Goal: Information Seeking & Learning: Learn about a topic

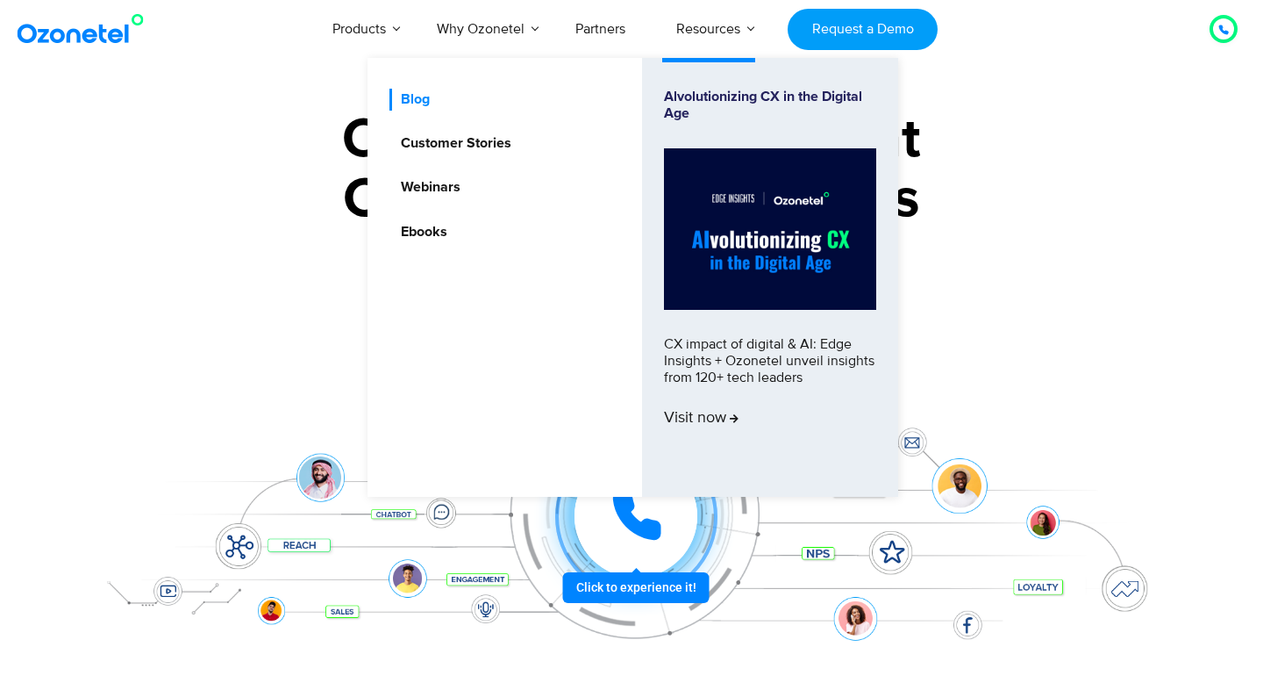
click at [417, 100] on link "Blog" at bounding box center [411, 100] width 43 height 22
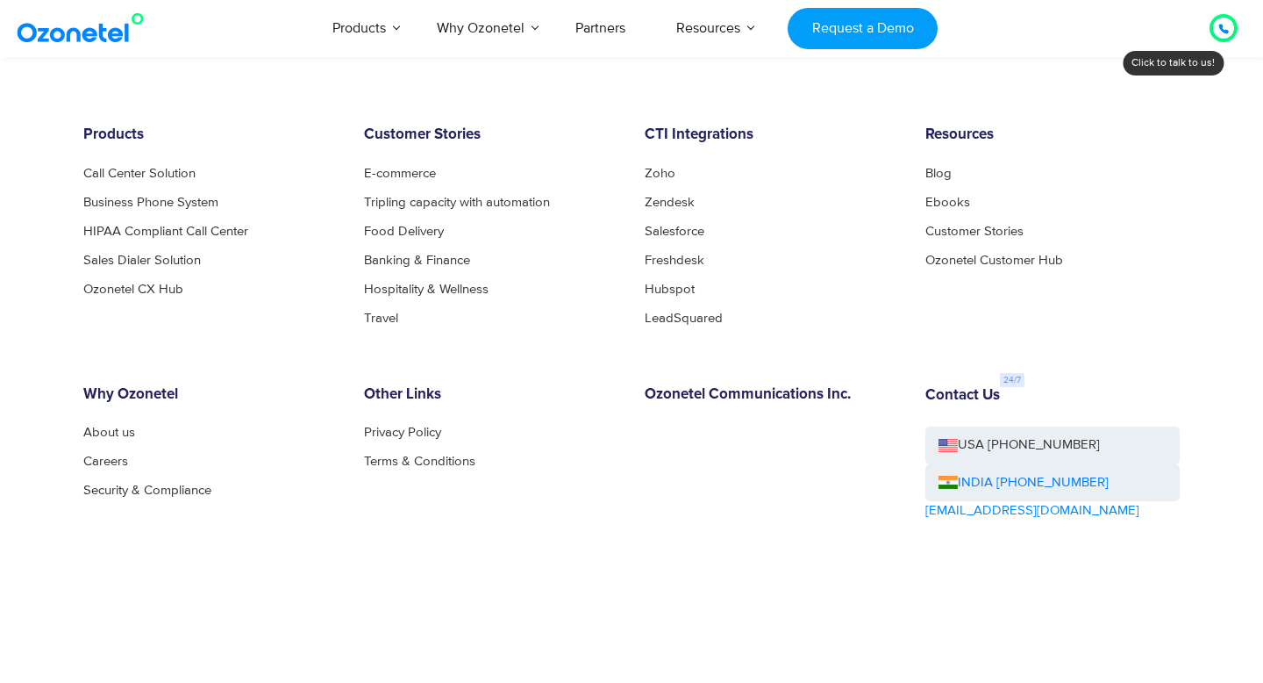
scroll to position [9634, 0]
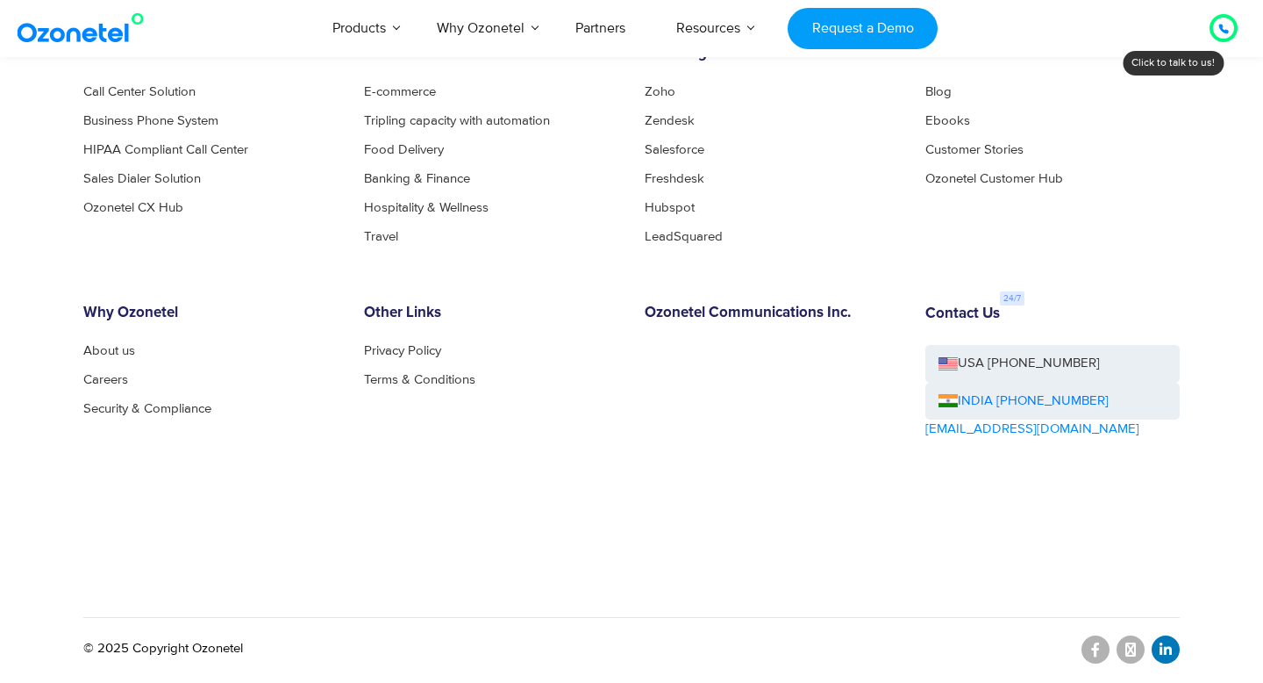
click at [1163, 647] on icon at bounding box center [1166, 649] width 12 height 14
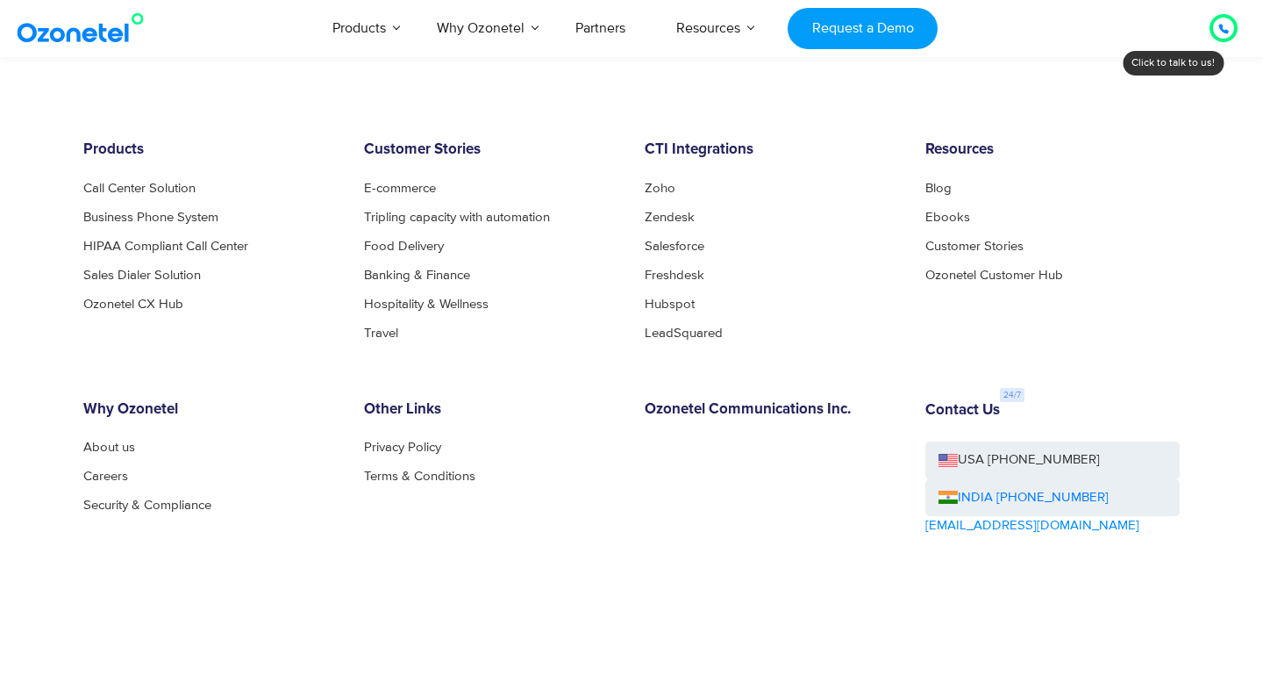
scroll to position [9519, 0]
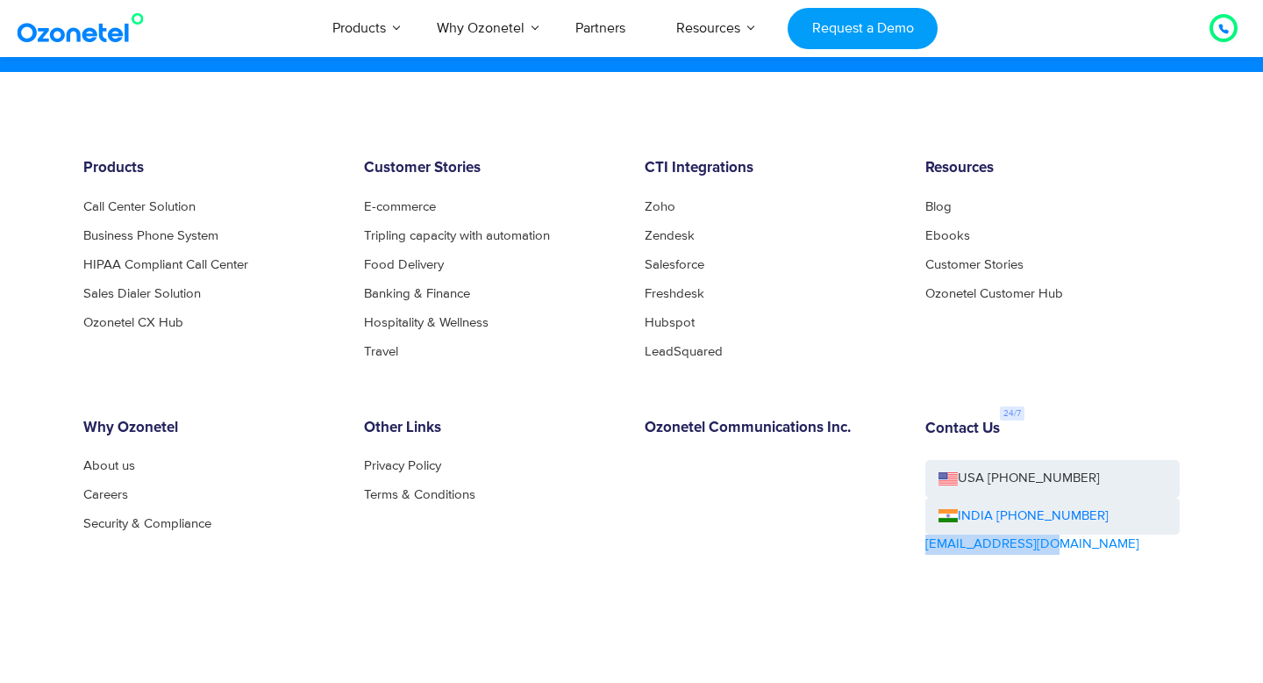
drag, startPoint x: 1066, startPoint y: 548, endPoint x: 926, endPoint y: 547, distance: 140.4
click at [926, 547] on div "Contact Us USA [PHONE_NUMBER] INDIA [PHONE_NUMBER] [EMAIL_ADDRESS][DOMAIN_NAME]" at bounding box center [1053, 535] width 281 height 233
copy link "[EMAIL_ADDRESS][DOMAIN_NAME]"
click at [96, 464] on link "About us" at bounding box center [113, 465] width 61 height 13
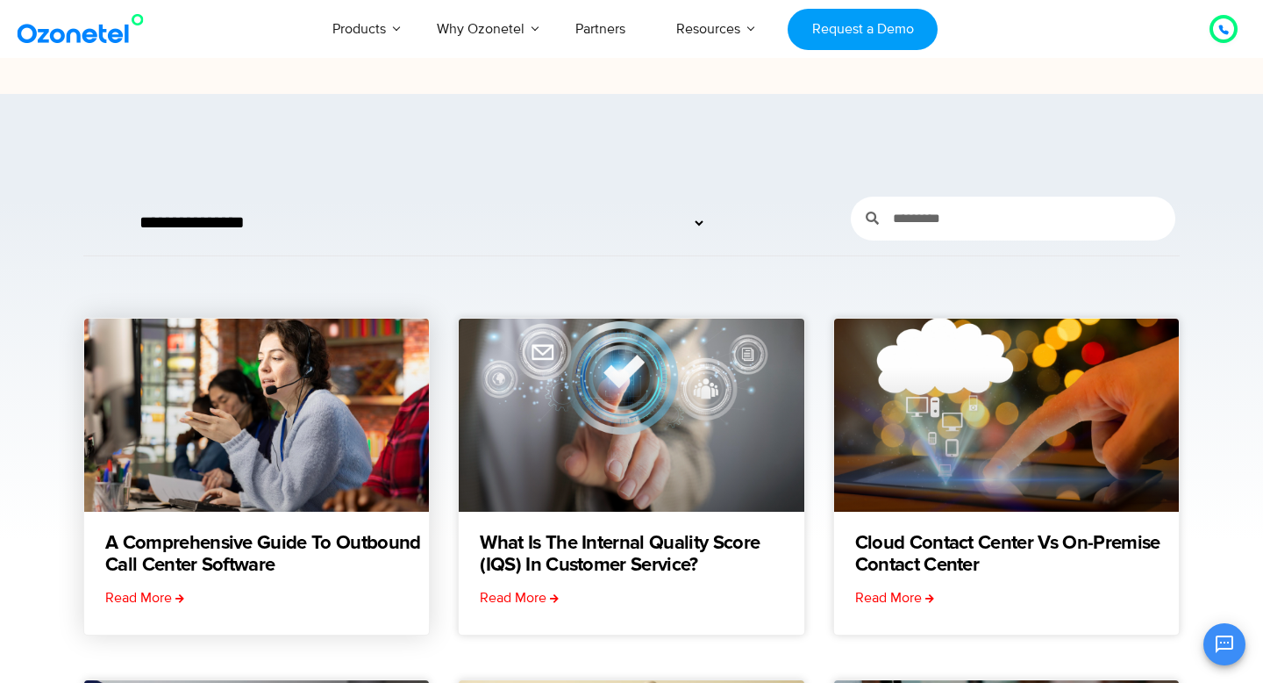
click at [345, 414] on link at bounding box center [256, 415] width 345 height 193
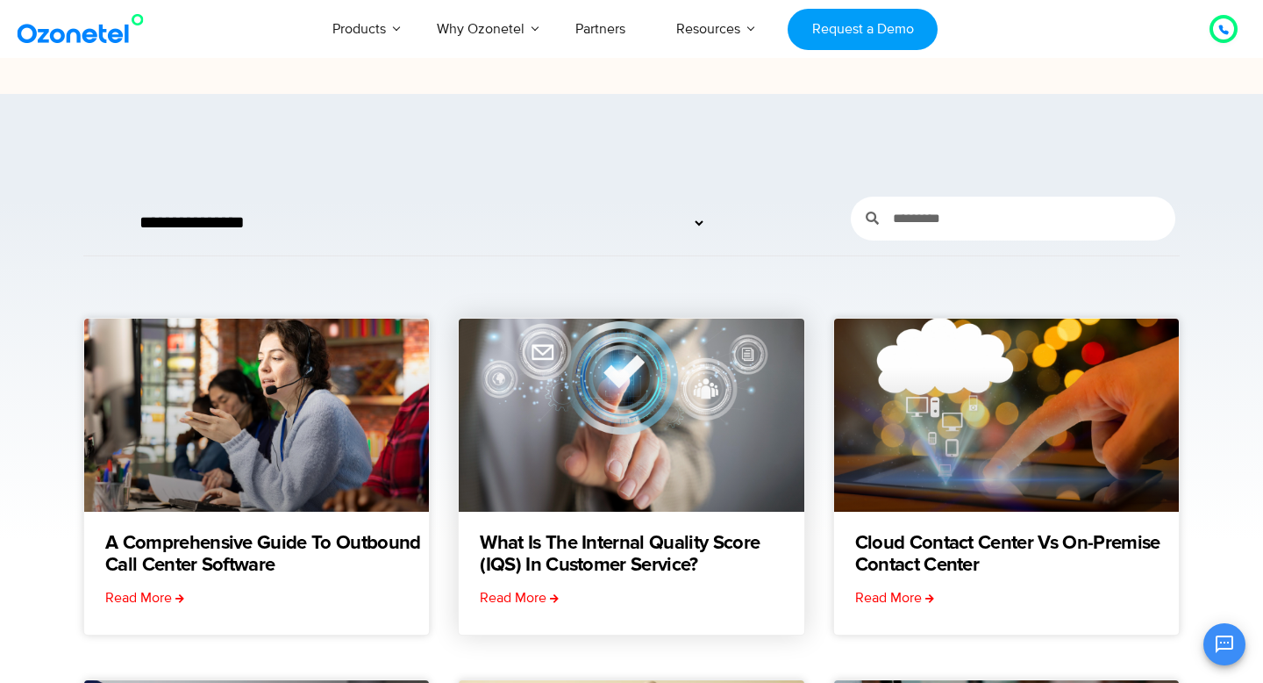
click at [598, 416] on link at bounding box center [631, 415] width 345 height 193
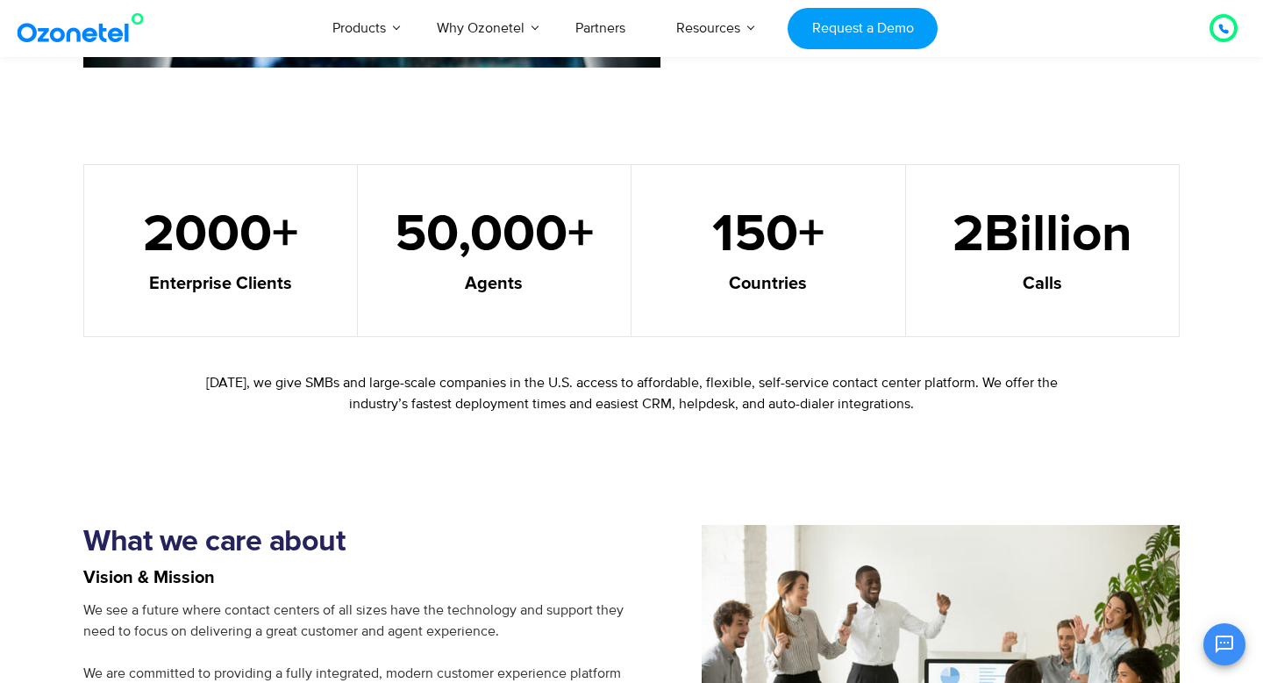
scroll to position [1096, 0]
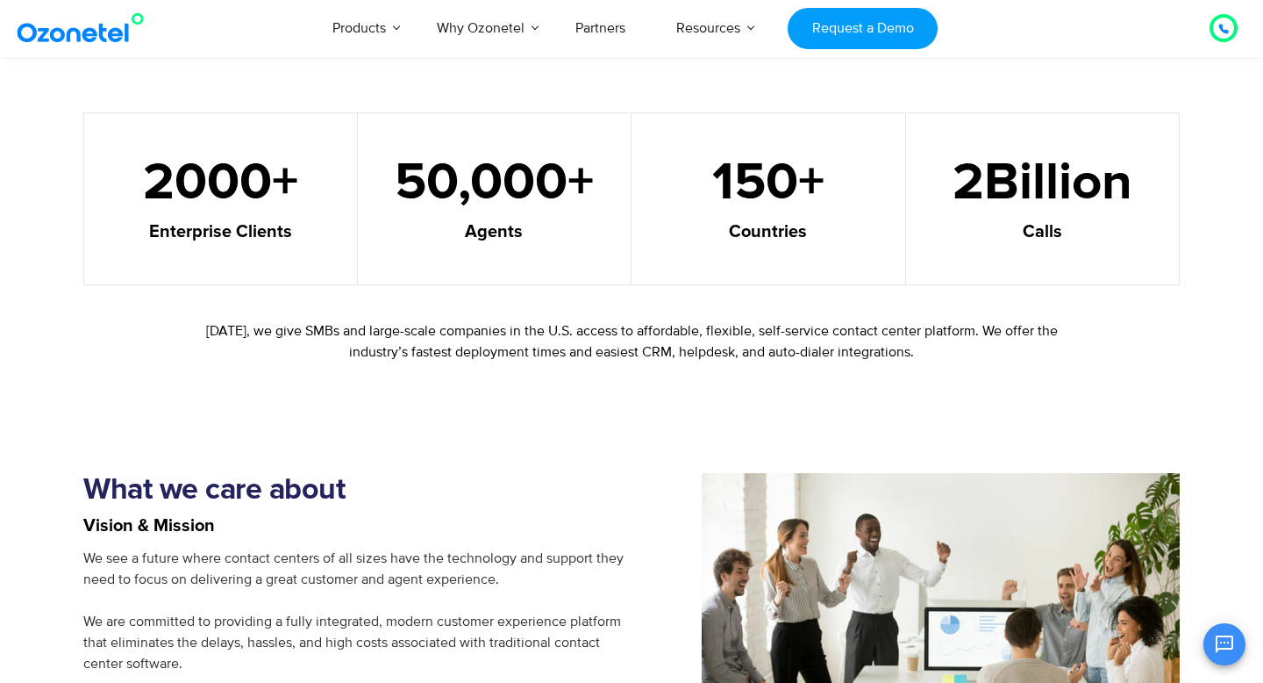
click at [750, 233] on h5 "Countries" at bounding box center [769, 232] width 230 height 18
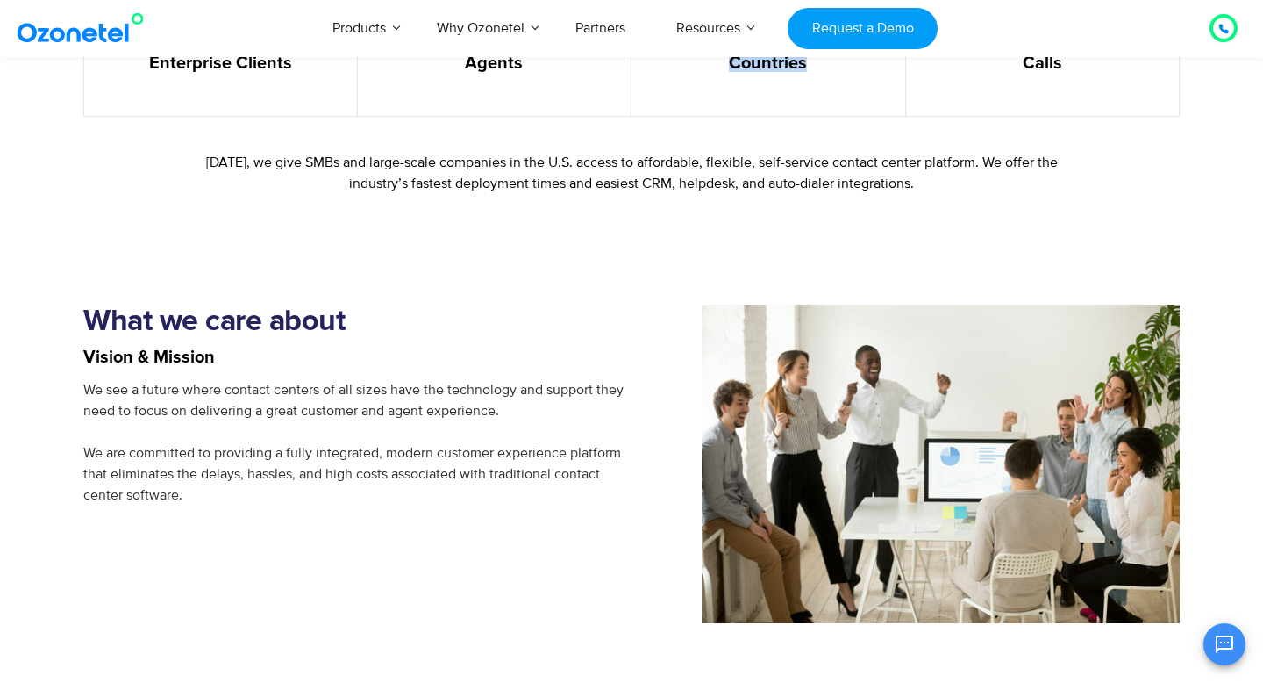
scroll to position [1344, 0]
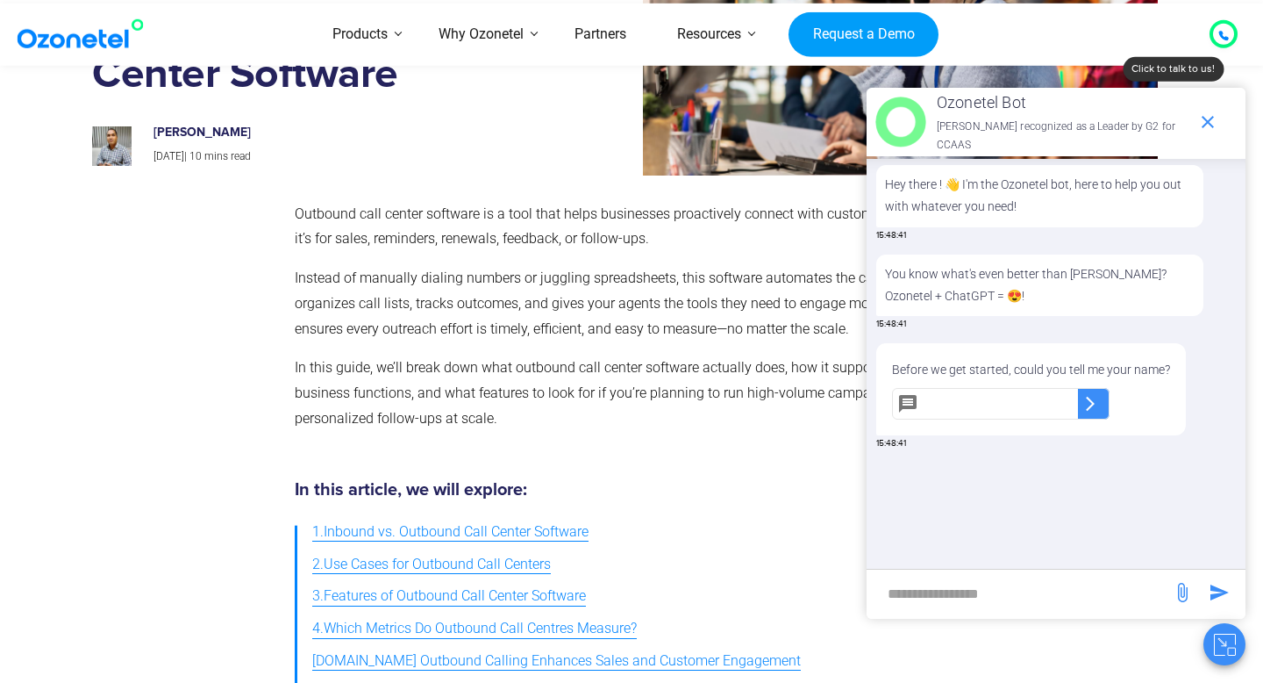
click at [446, 209] on p "Outbound call center software is a tool that helps businesses proactively conne…" at bounding box center [628, 227] width 666 height 51
